Goal: Information Seeking & Learning: Learn about a topic

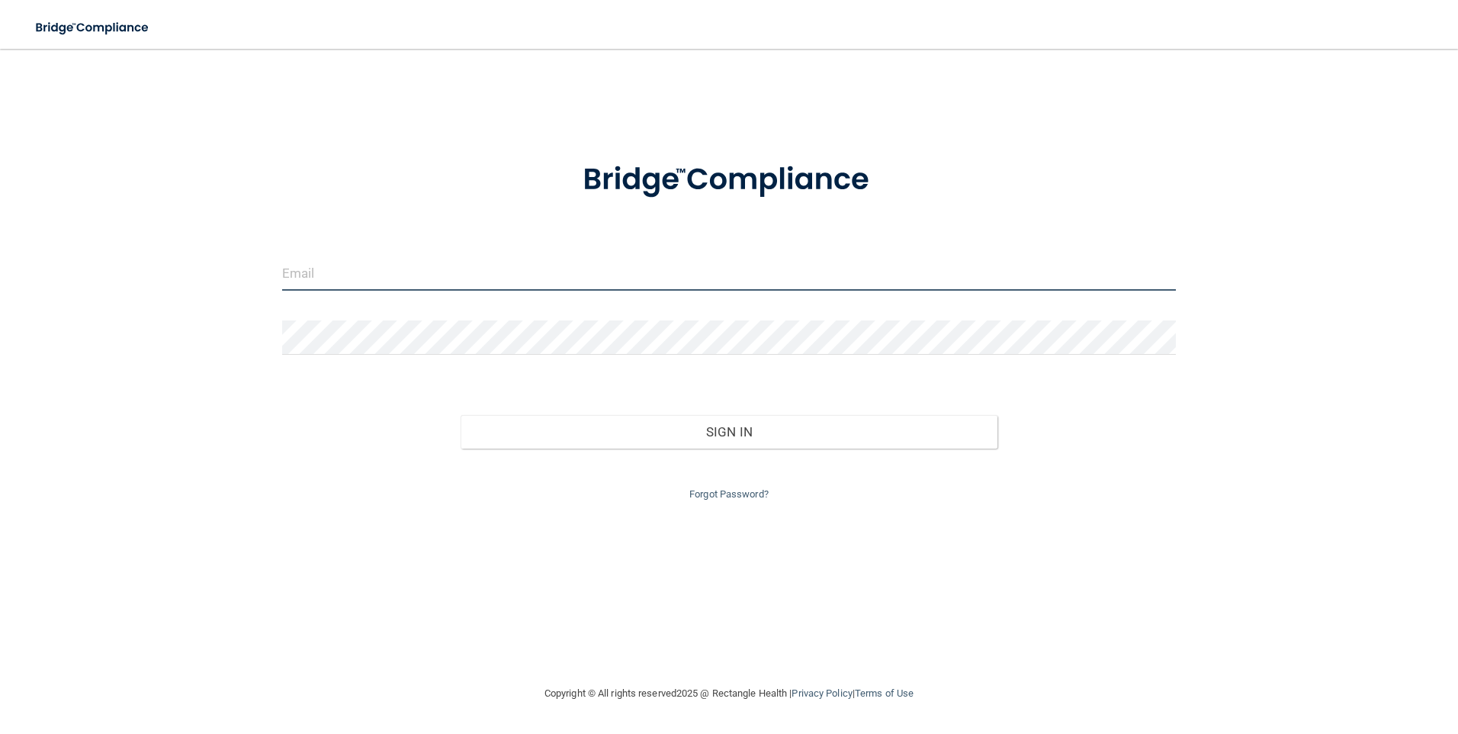
click at [427, 279] on input "email" at bounding box center [729, 273] width 895 height 34
type input "[EMAIL_ADDRESS][DOMAIN_NAME]"
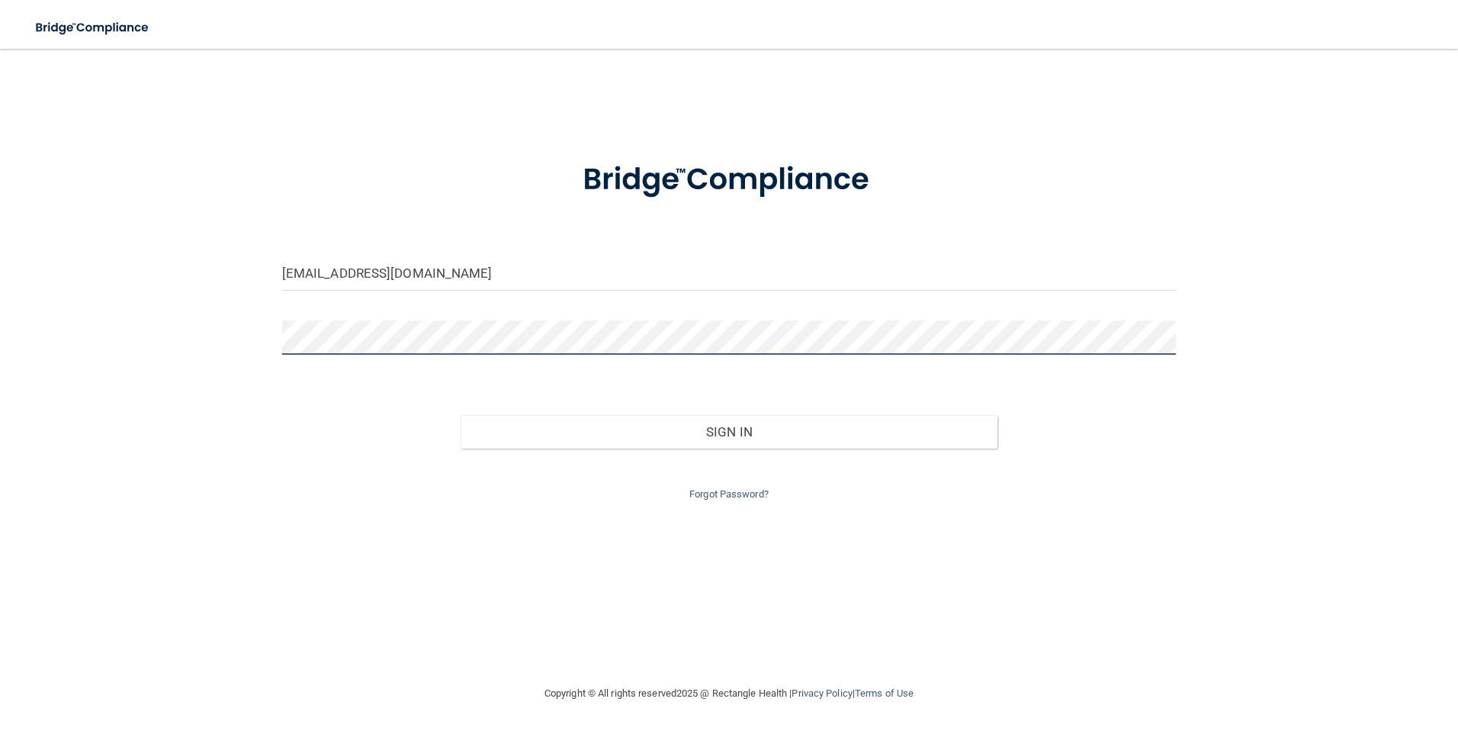
click at [461, 415] on button "Sign In" at bounding box center [729, 432] width 537 height 34
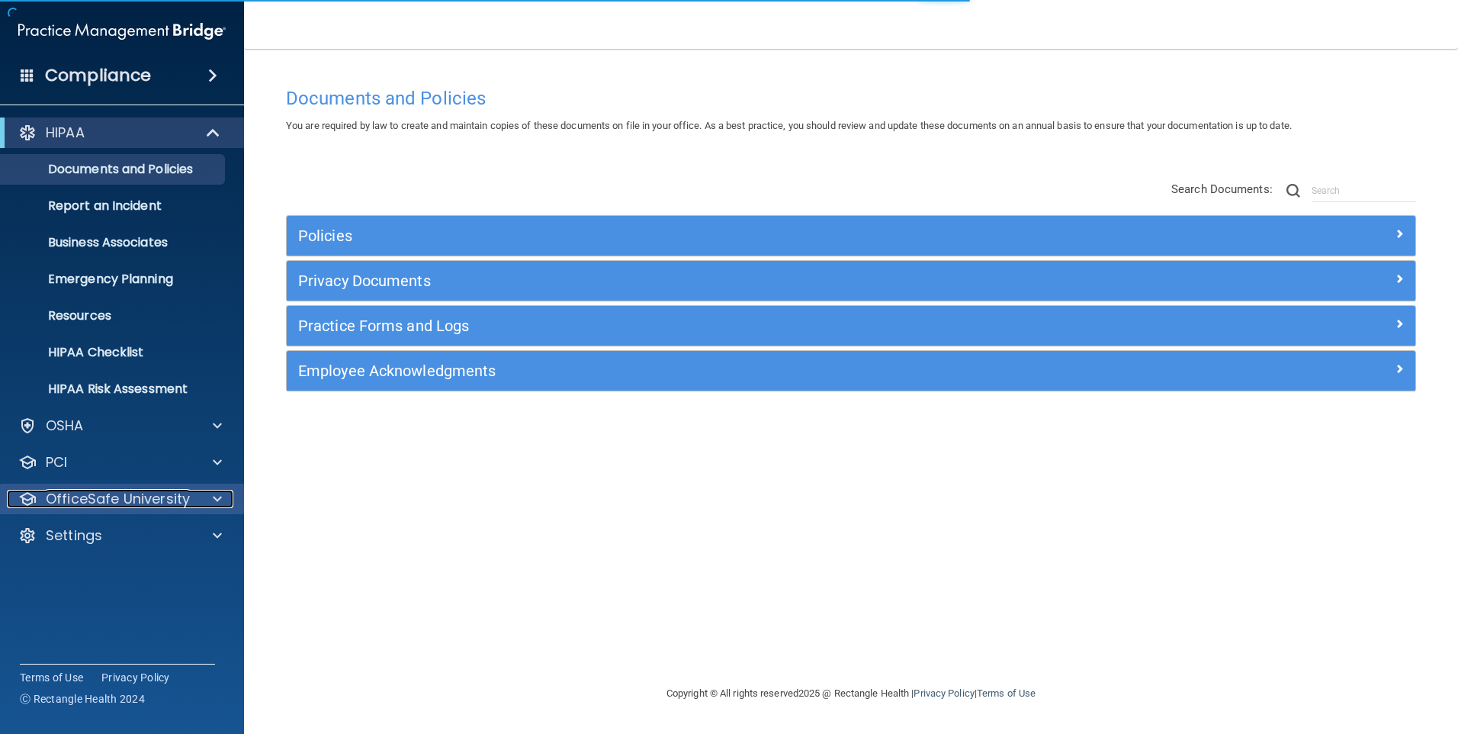
click at [93, 496] on p "OfficeSafe University" at bounding box center [118, 499] width 144 height 18
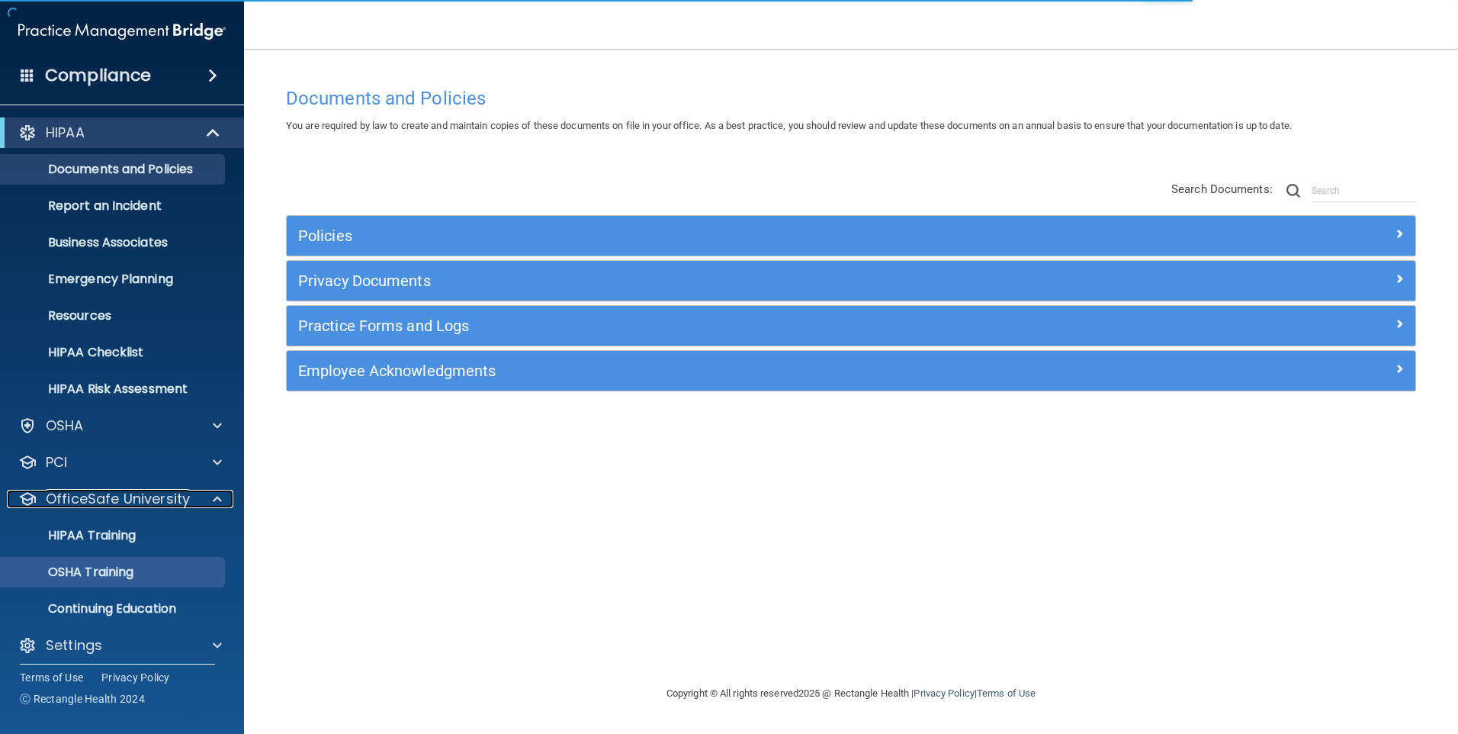
scroll to position [9, 0]
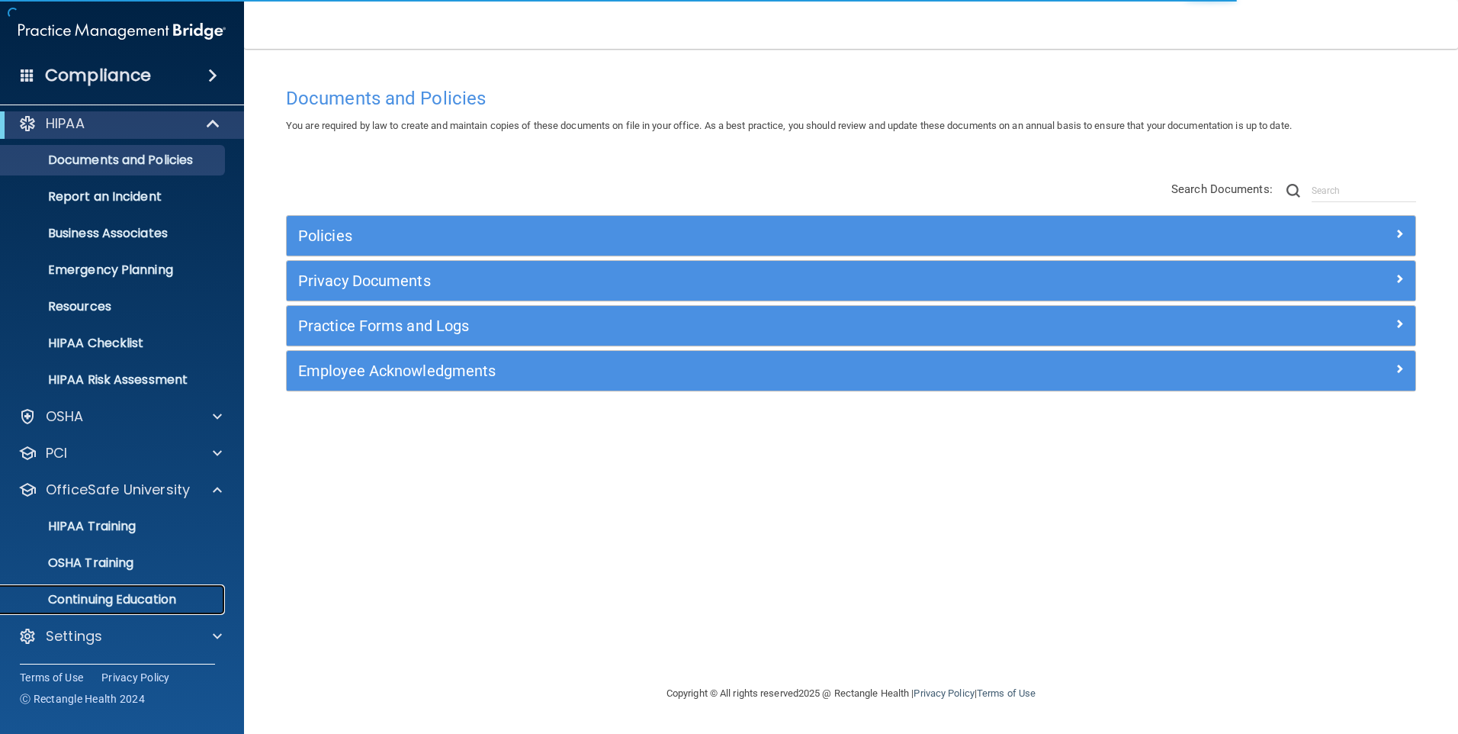
click at [124, 596] on p "Continuing Education" at bounding box center [114, 599] width 208 height 15
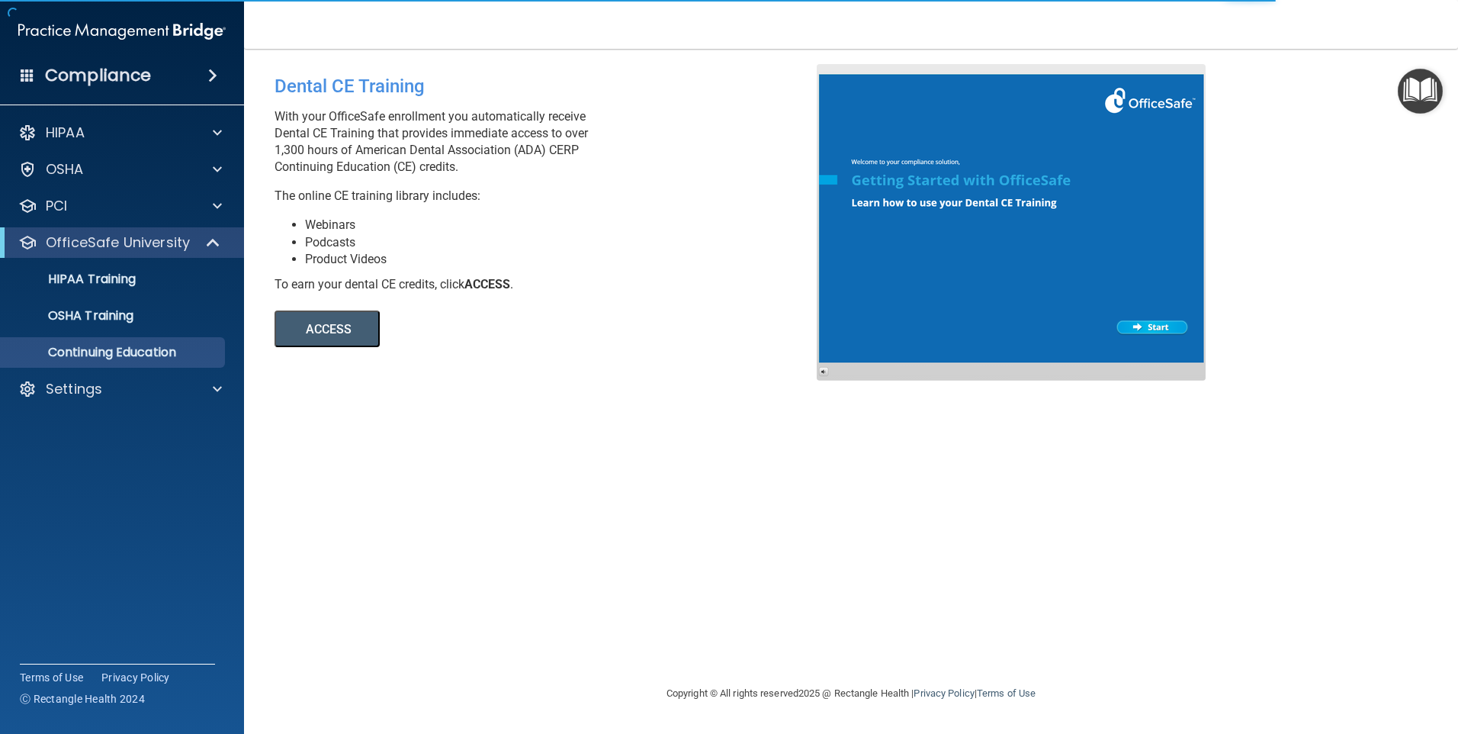
click at [319, 323] on button "ACCESS" at bounding box center [327, 328] width 105 height 37
